Goal: Communication & Community: Ask a question

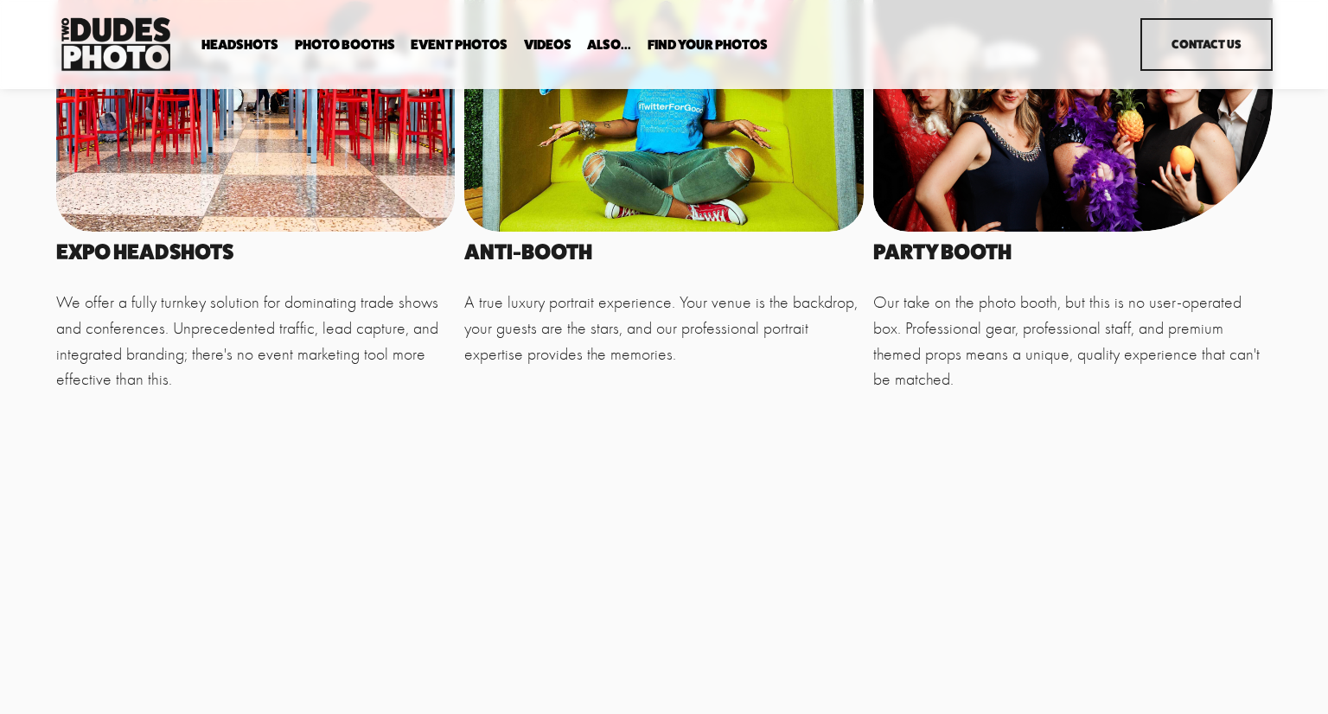
scroll to position [477, 0]
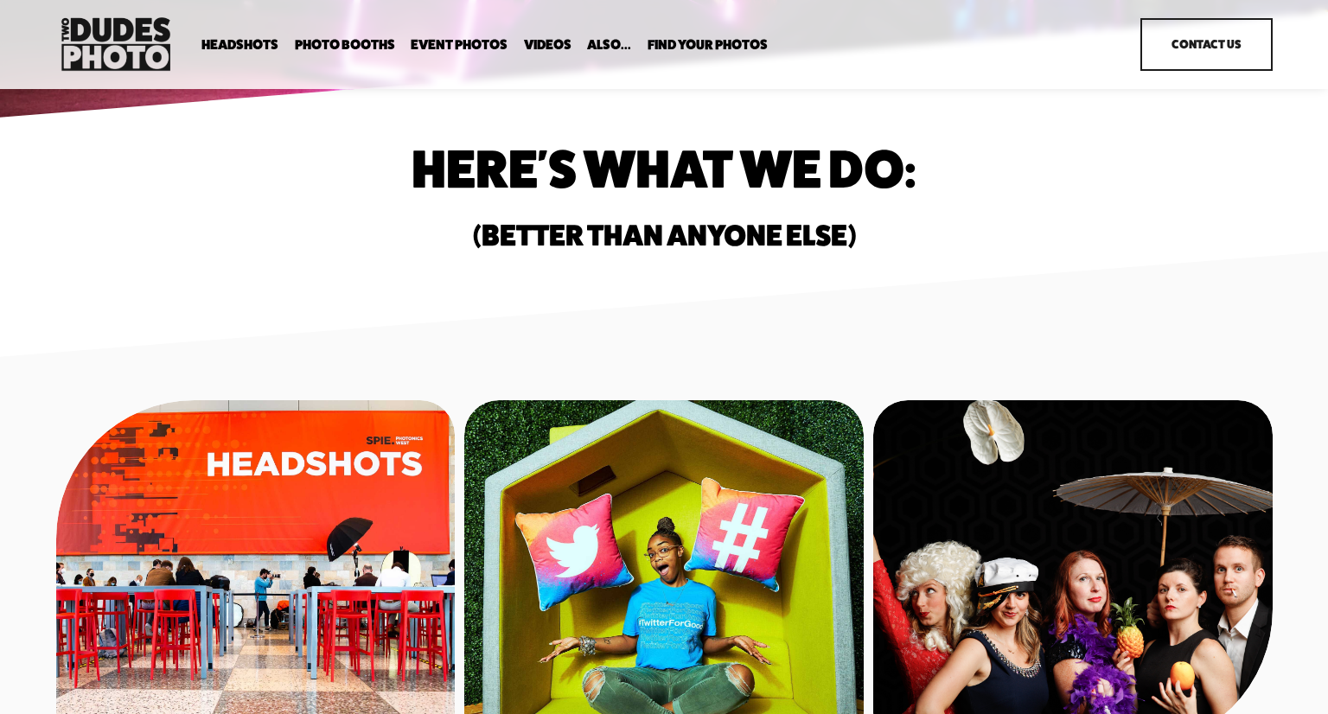
click at [0, 0] on link "Headshots" at bounding box center [0, 0] width 0 height 0
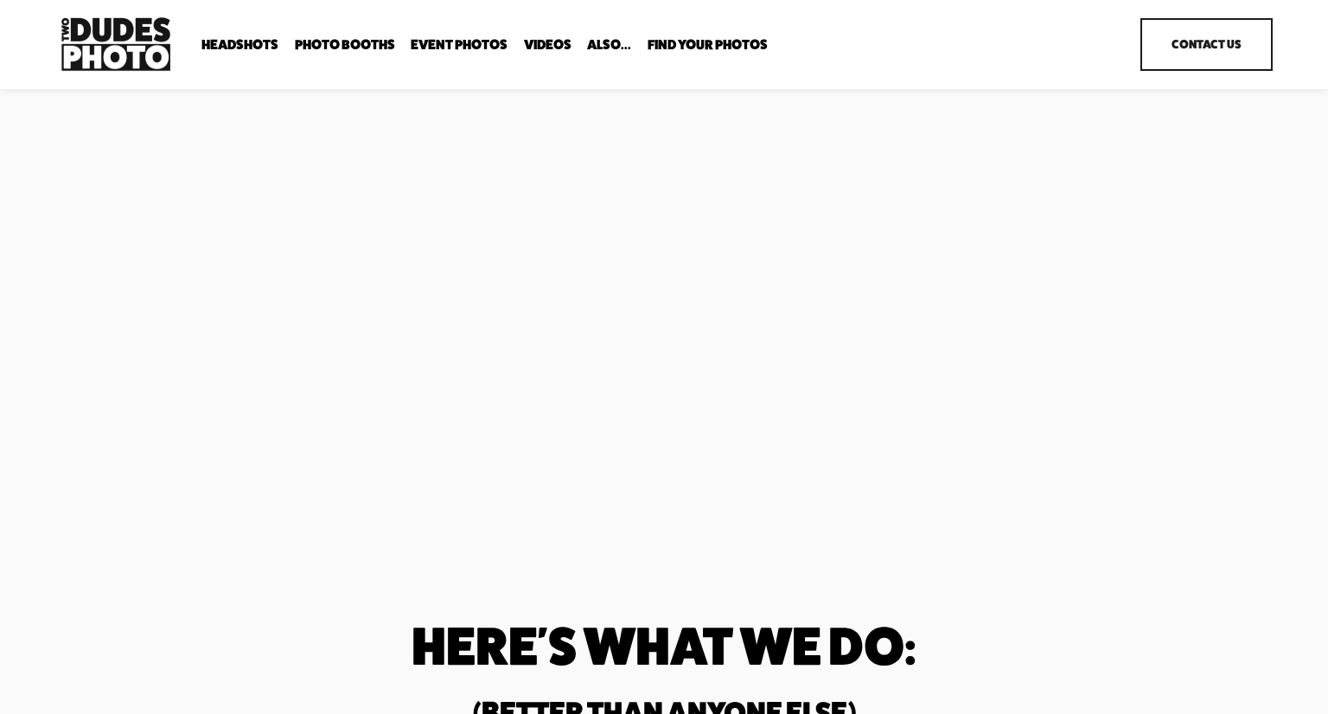
scroll to position [477, 0]
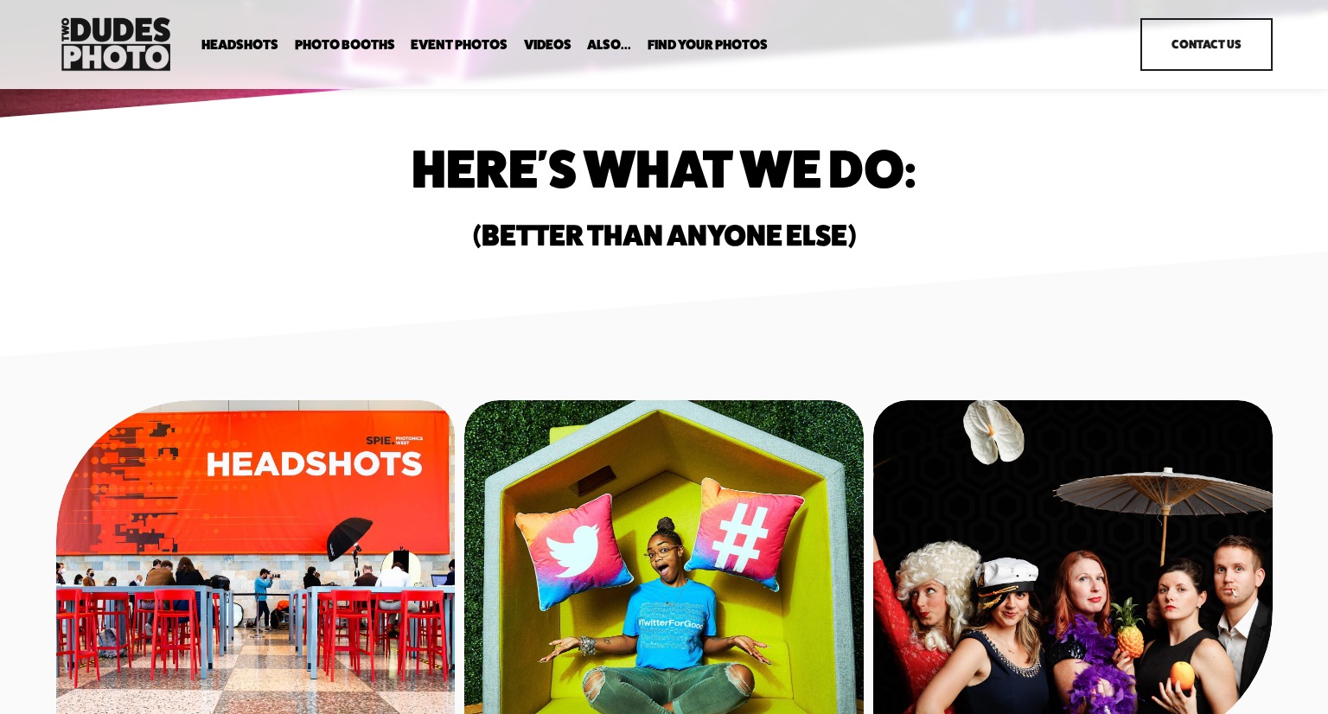
click at [0, 0] on span "In Your Office" at bounding box center [0, 0] width 0 height 0
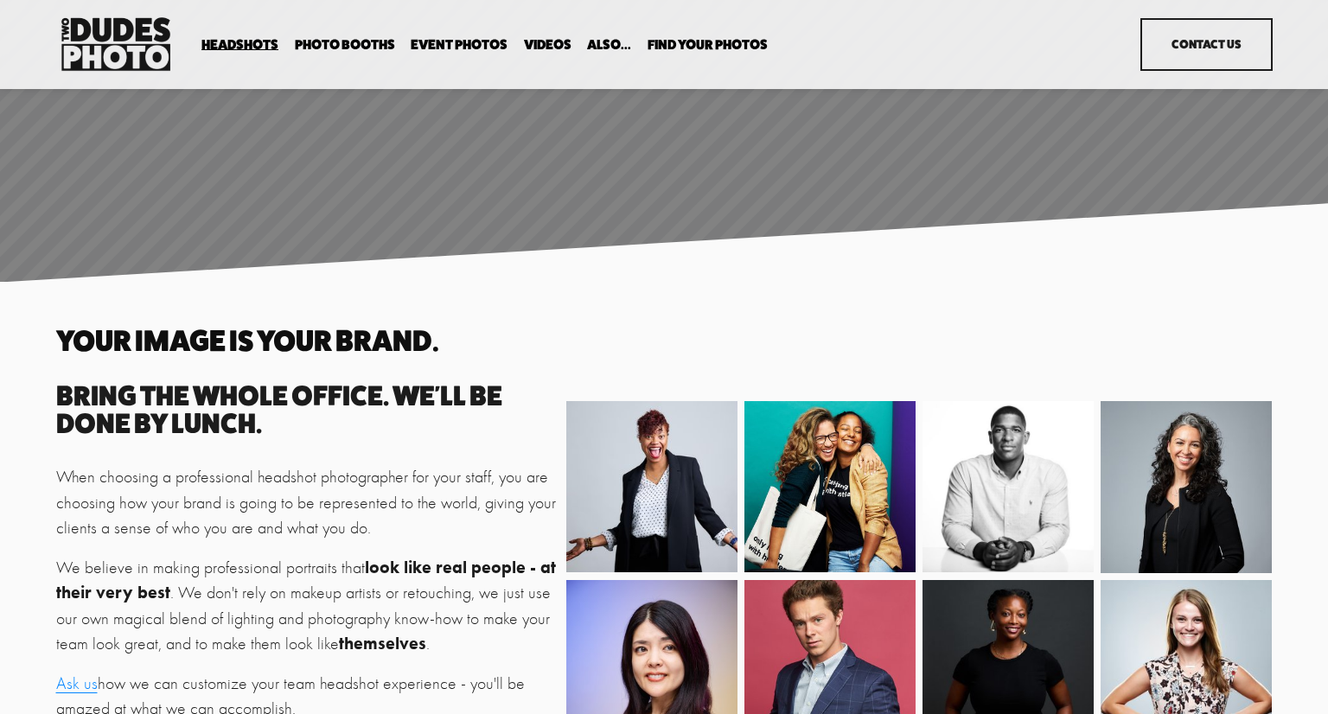
click at [90, 42] on img at bounding box center [115, 44] width 119 height 62
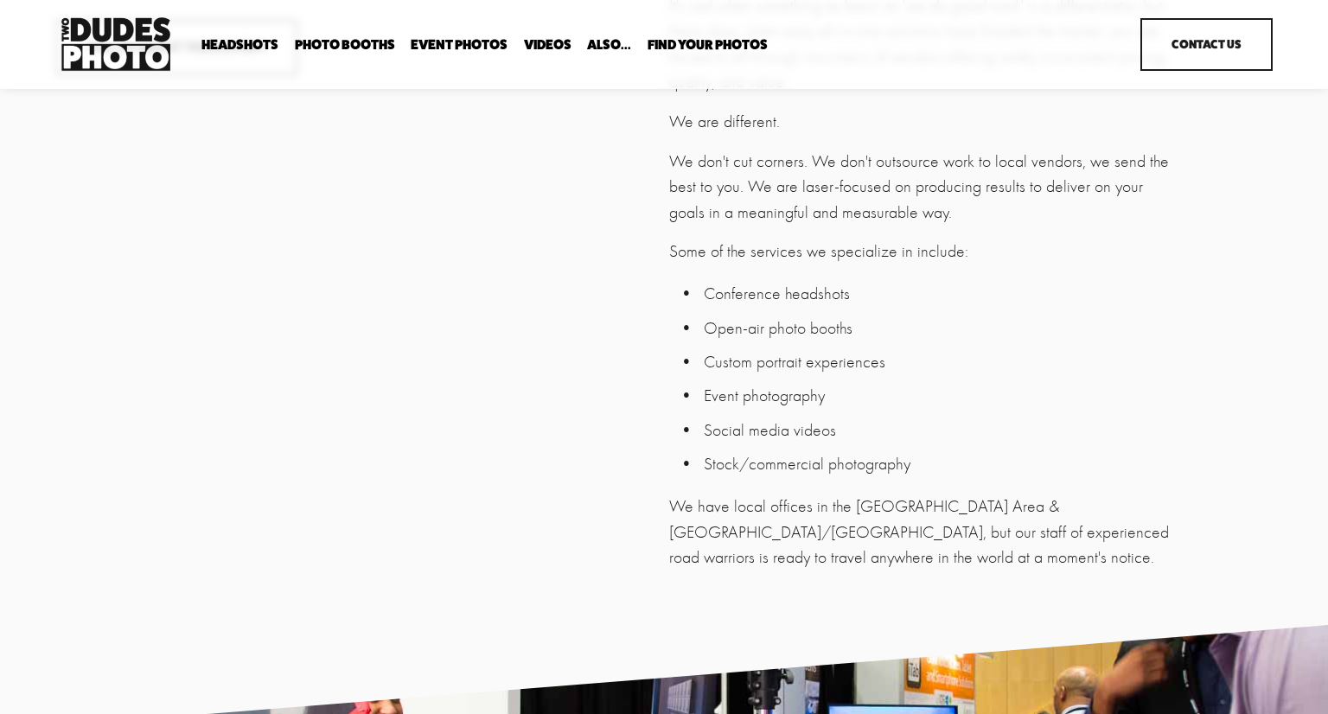
scroll to position [4226, 0]
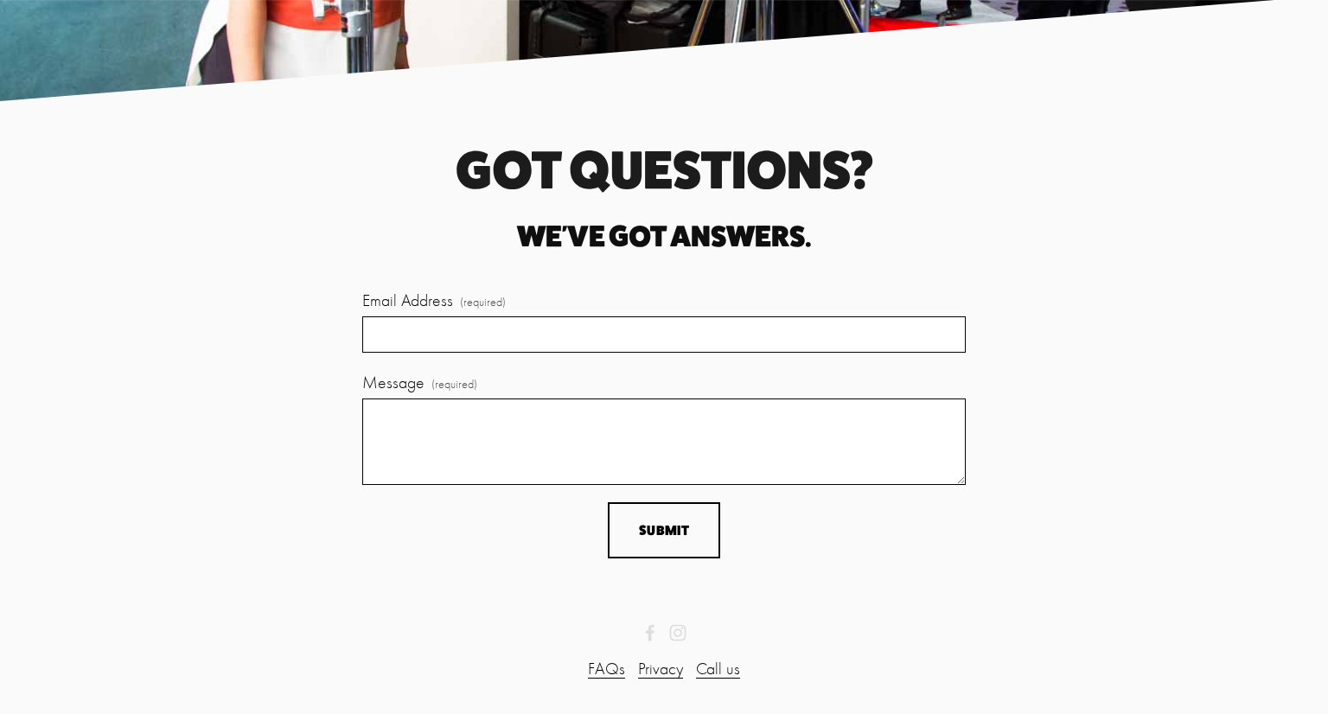
click at [617, 666] on link "FAQs" at bounding box center [606, 669] width 37 height 26
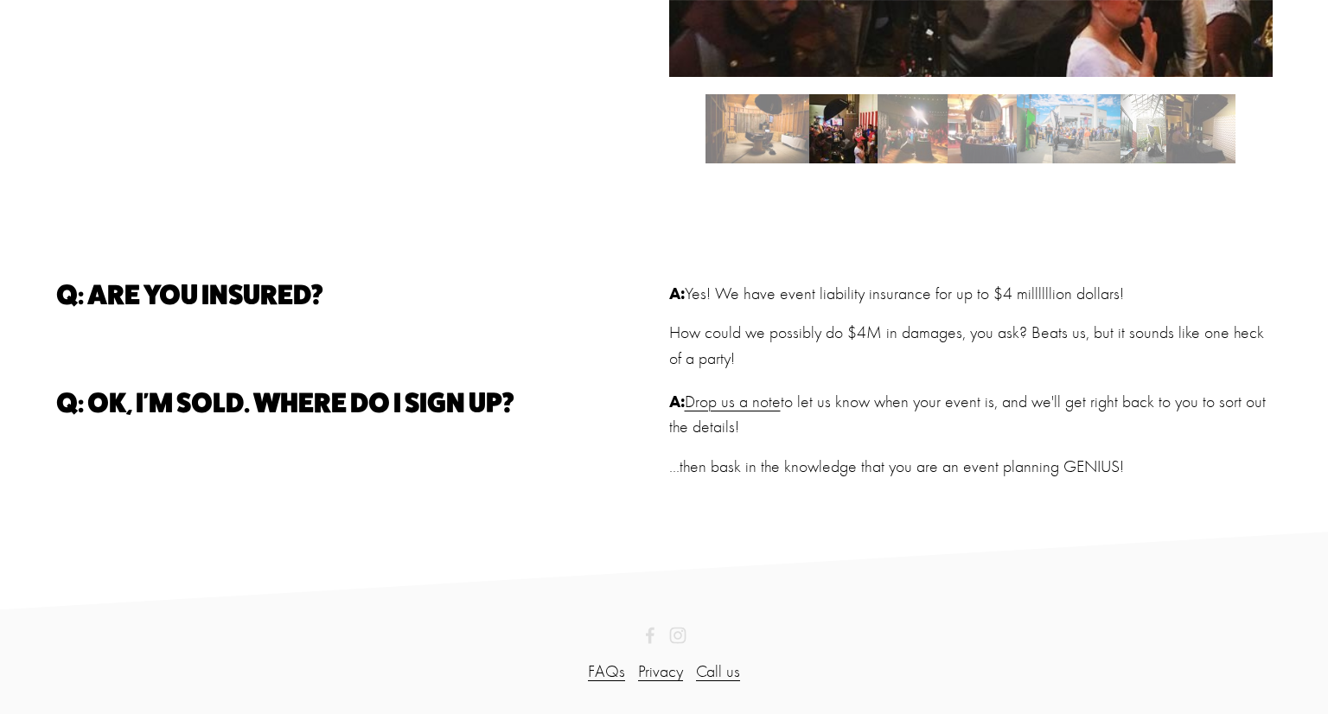
scroll to position [1389, 0]
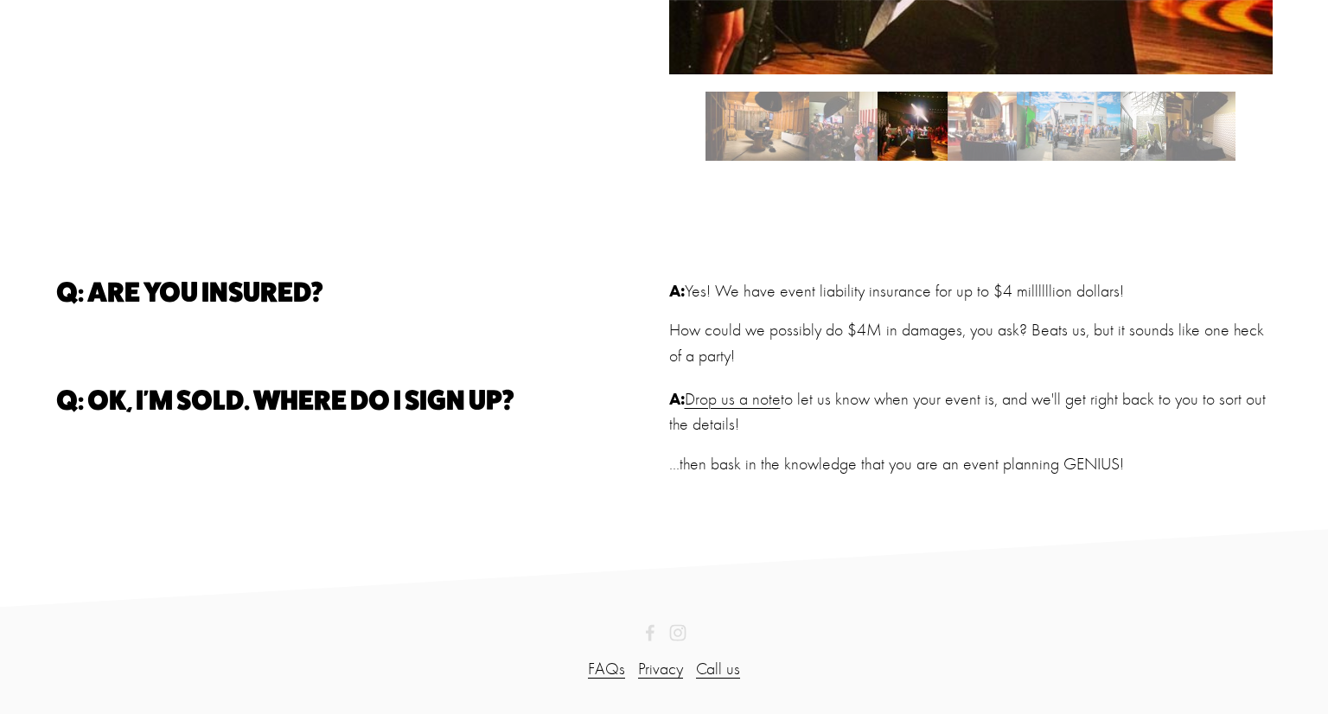
click at [747, 405] on link "Drop us a note" at bounding box center [733, 399] width 96 height 20
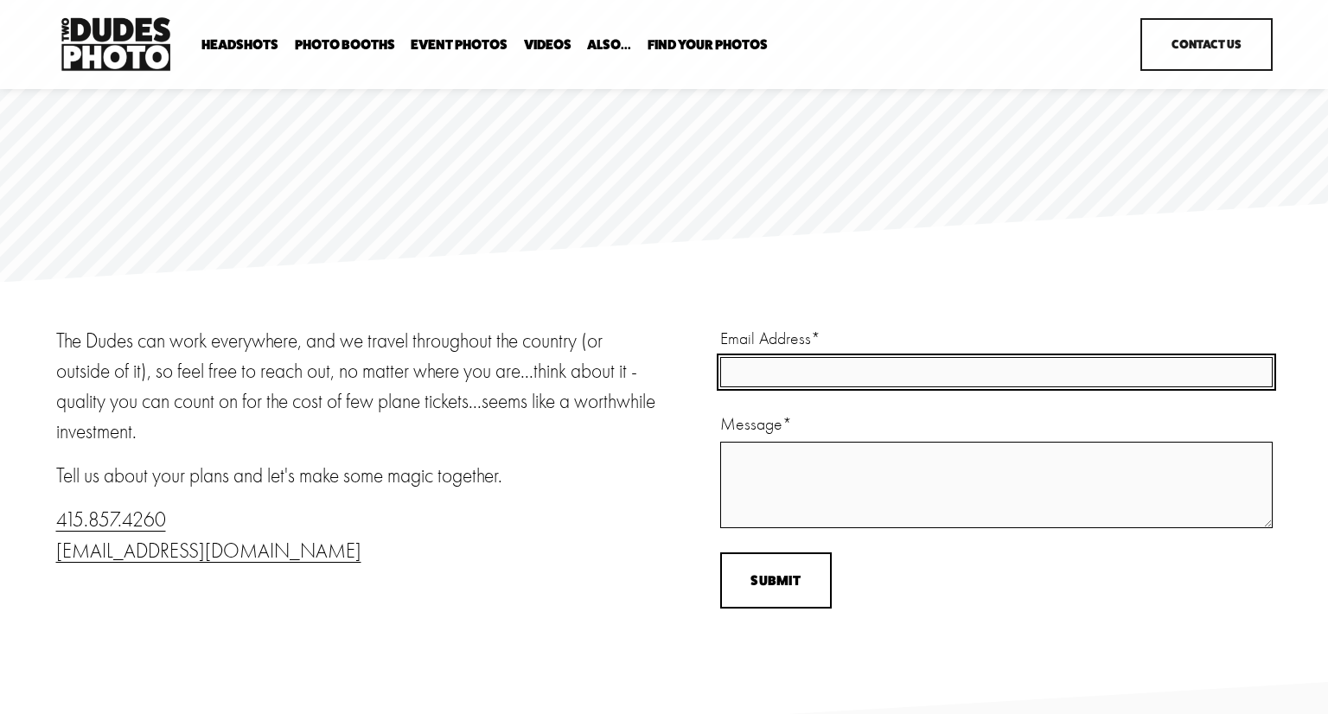
click at [752, 358] on input "Email Address *" at bounding box center [996, 372] width 552 height 30
click at [775, 372] on input "Email Address (required)" at bounding box center [996, 373] width 552 height 36
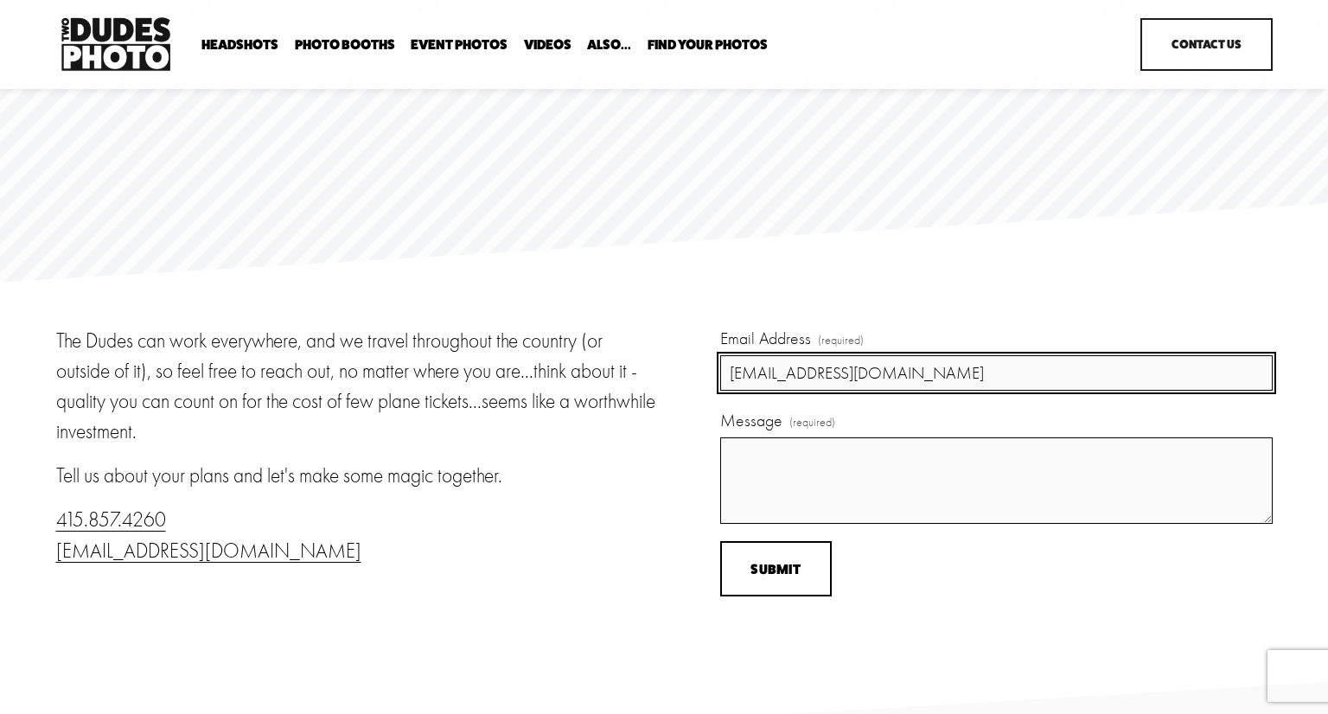
type input "villarealjamie@google.com"
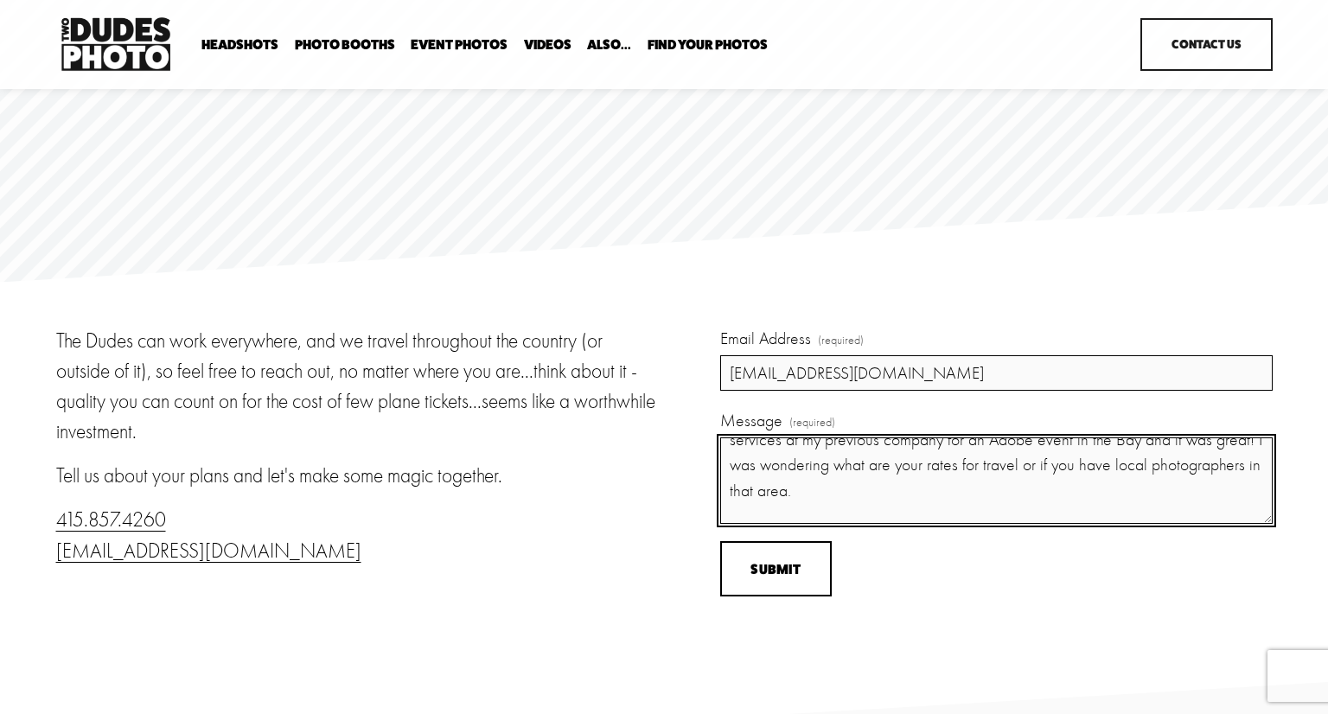
scroll to position [54, 0]
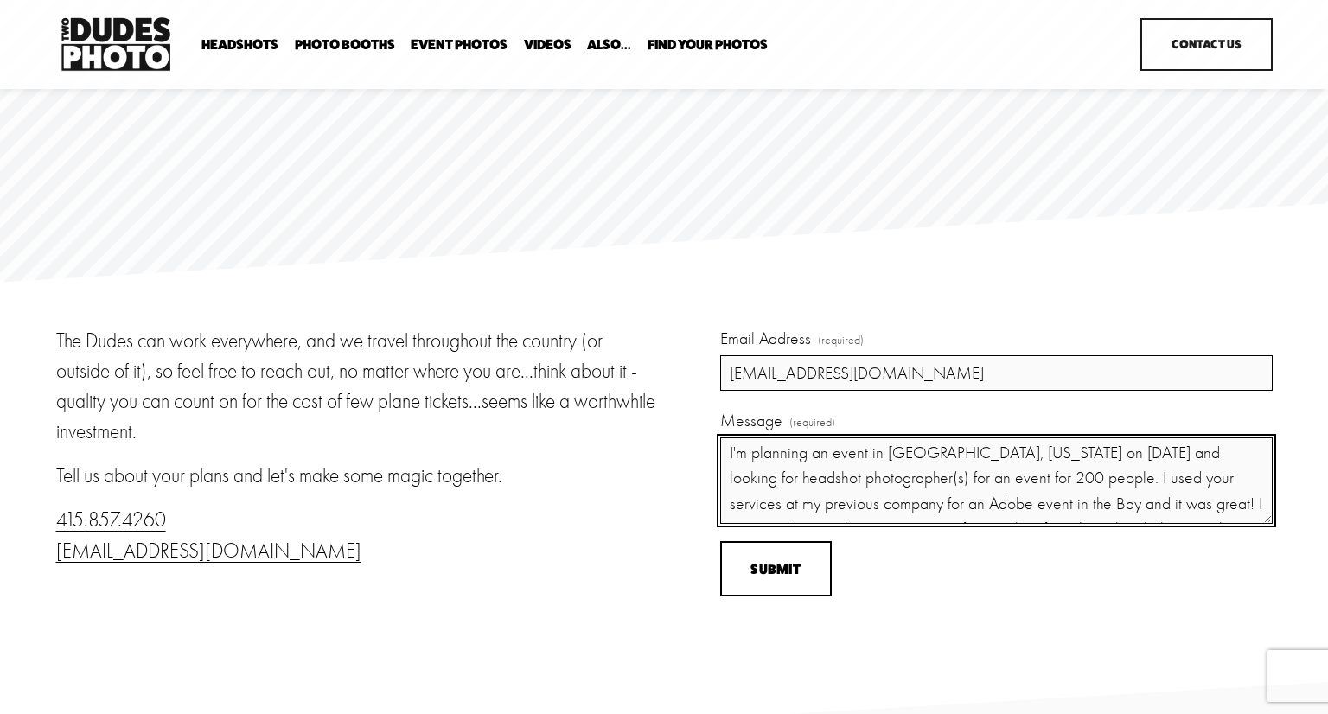
click at [881, 484] on textarea "Hi there! I'm planning an event in Austin, Texas on Oct 22 and looking for head…" at bounding box center [996, 480] width 552 height 86
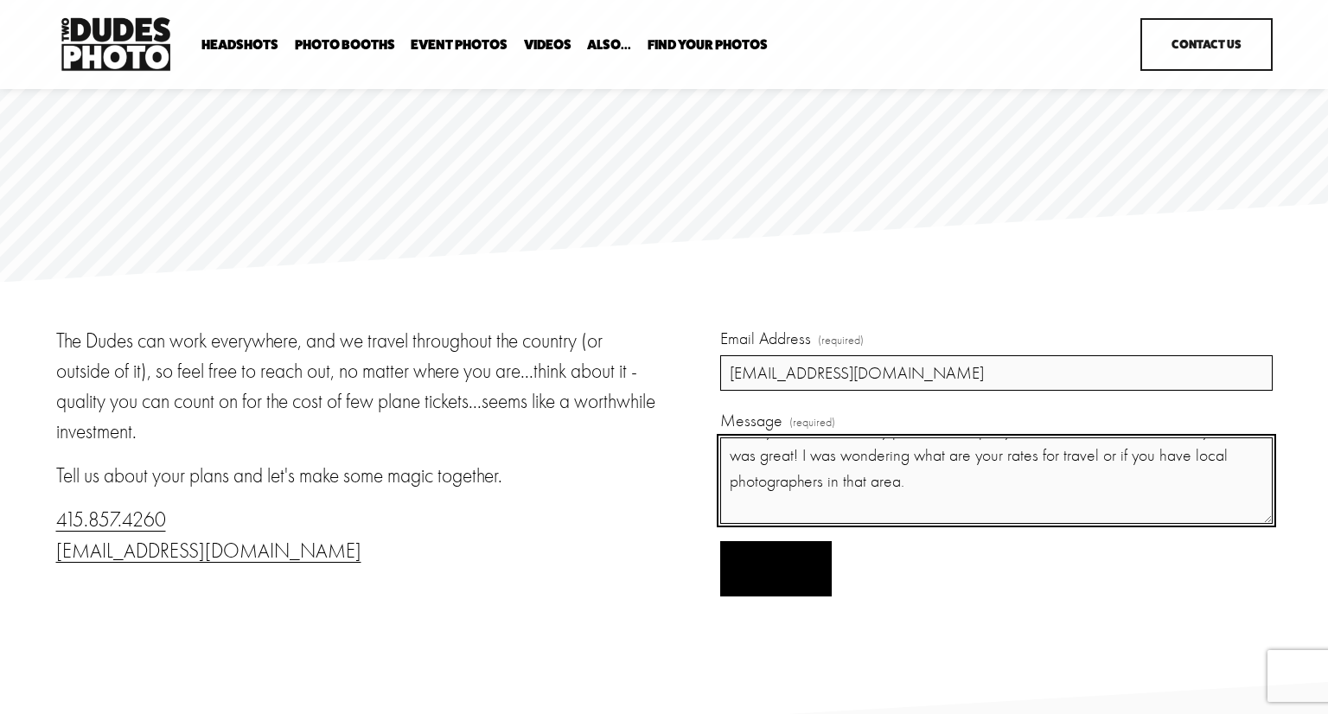
type textarea "Hi there! I'm planning an event in Austin, Texas on Oct 22 and looking for head…"
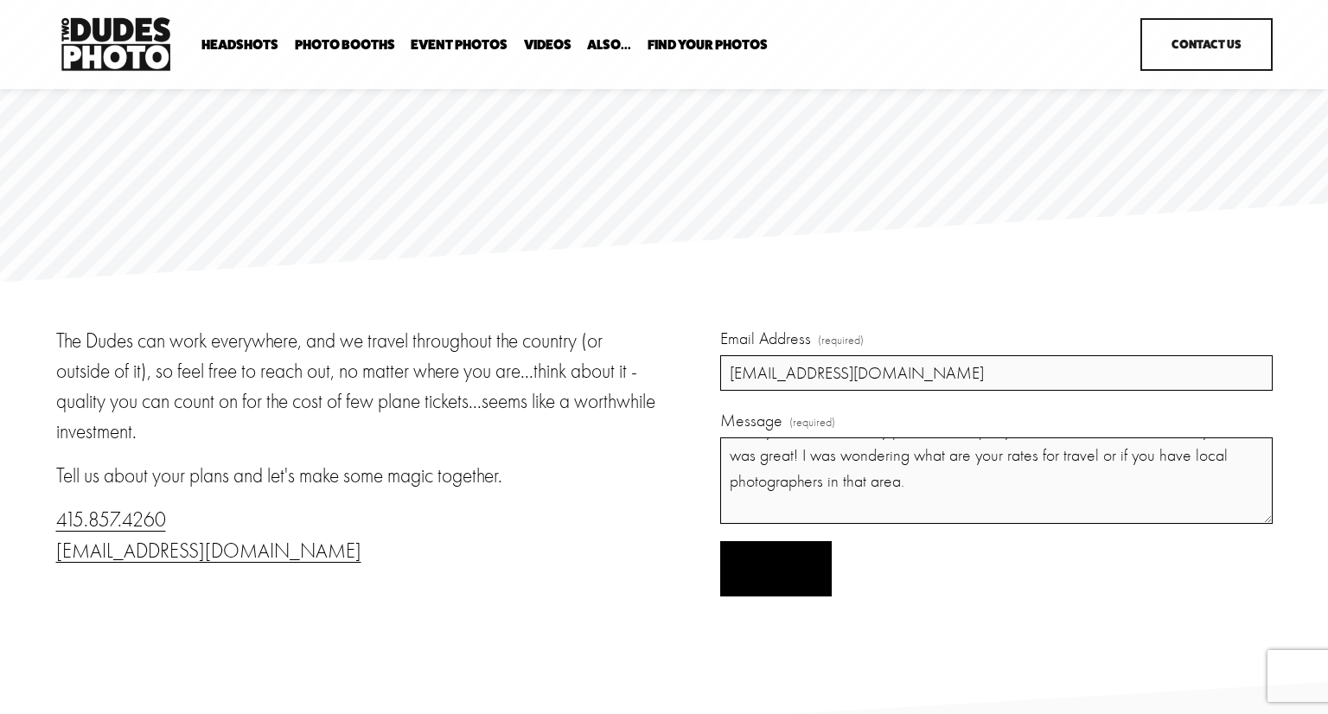
click at [807, 561] on button "Submit Submit" at bounding box center [776, 569] width 112 height 56
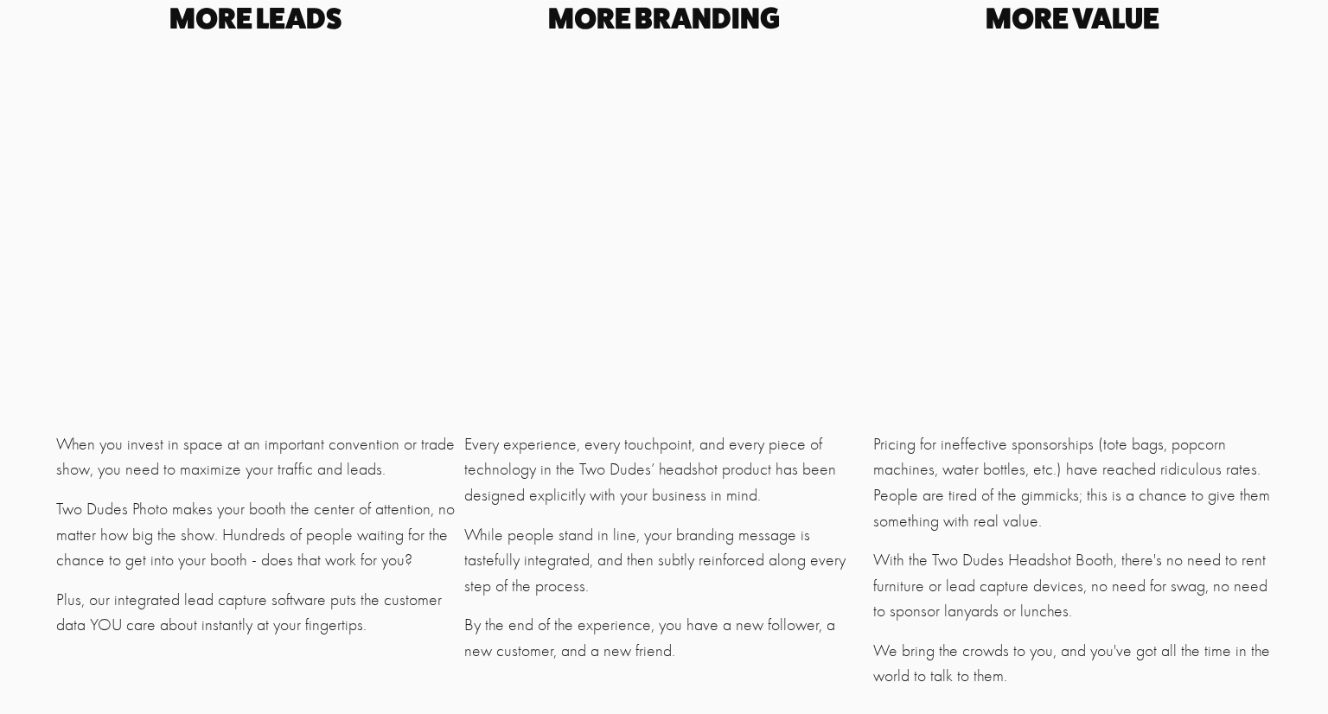
scroll to position [4133, 0]
